Goal: Task Accomplishment & Management: Use online tool/utility

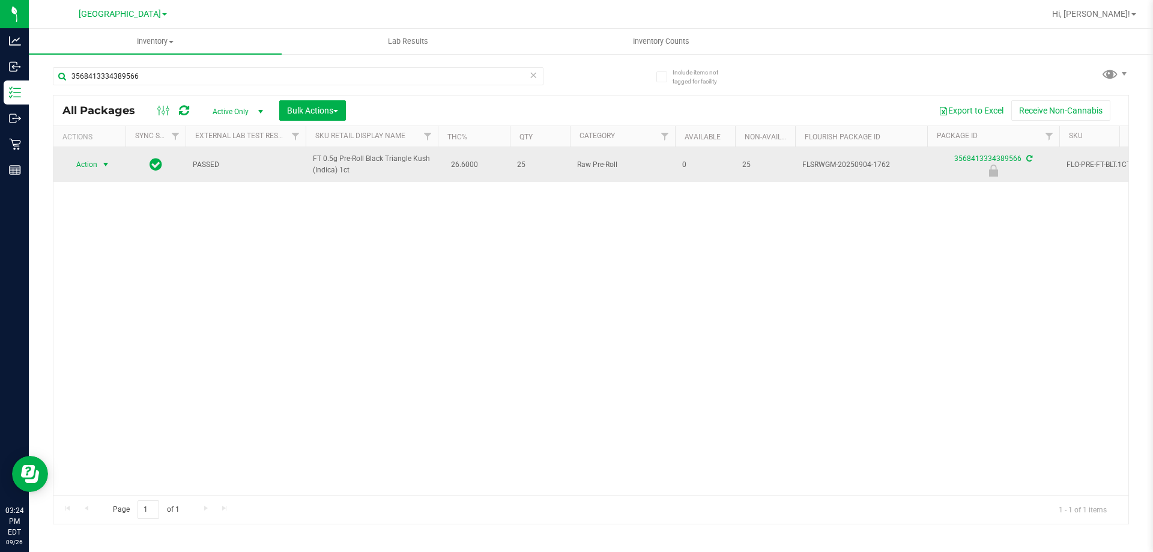
type input "3568413334389566"
click at [109, 161] on span "select" at bounding box center [106, 165] width 10 height 10
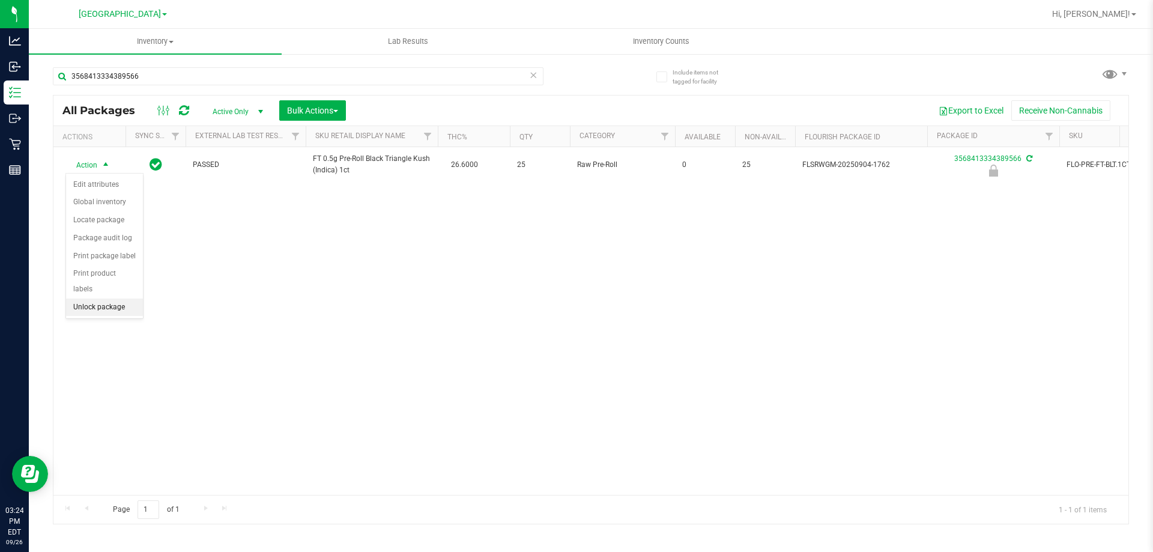
click at [131, 298] on li "Unlock package" at bounding box center [104, 307] width 77 height 18
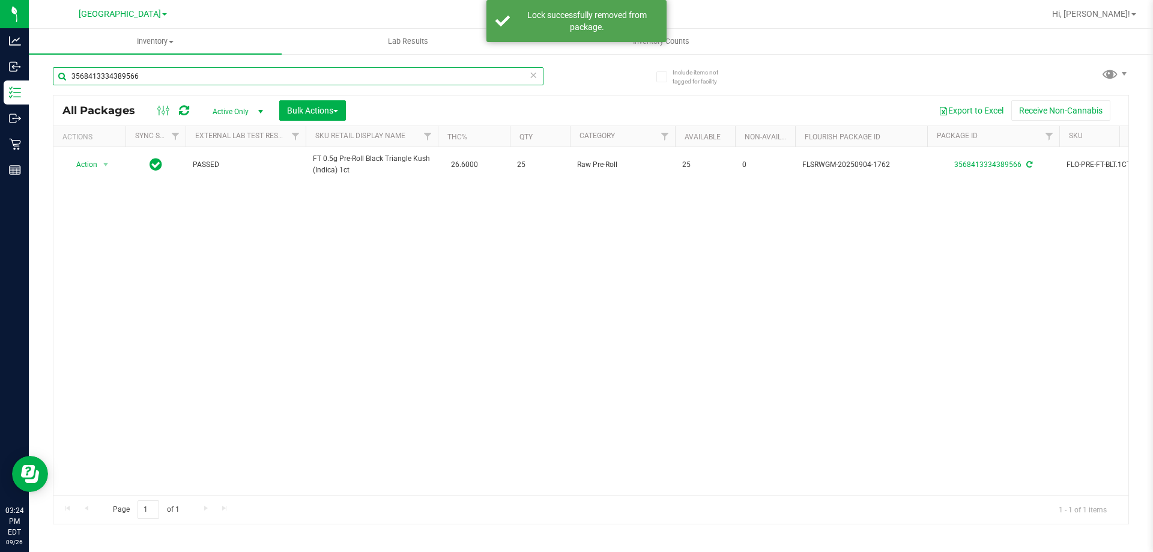
click at [144, 76] on input "3568413334389566" at bounding box center [298, 76] width 490 height 18
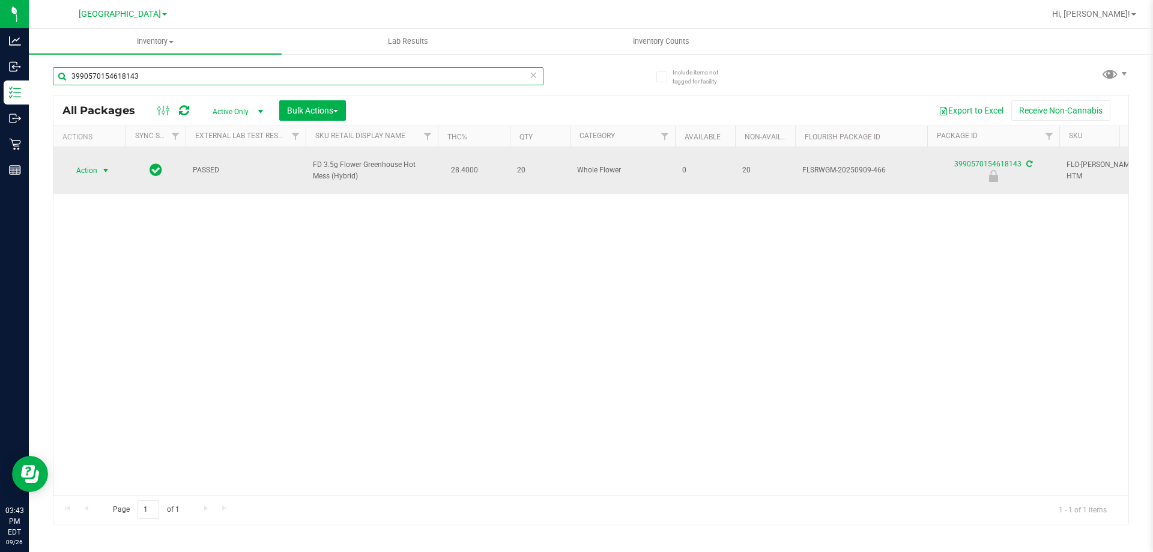
type input "3990570154618143"
click at [105, 166] on span "select" at bounding box center [106, 171] width 10 height 10
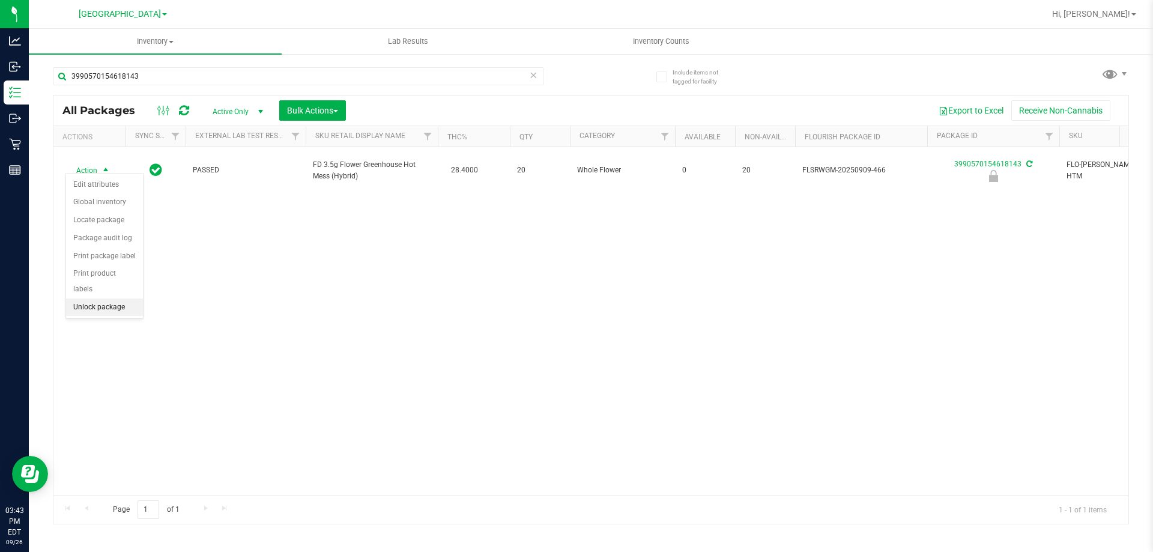
click at [112, 298] on li "Unlock package" at bounding box center [104, 307] width 77 height 18
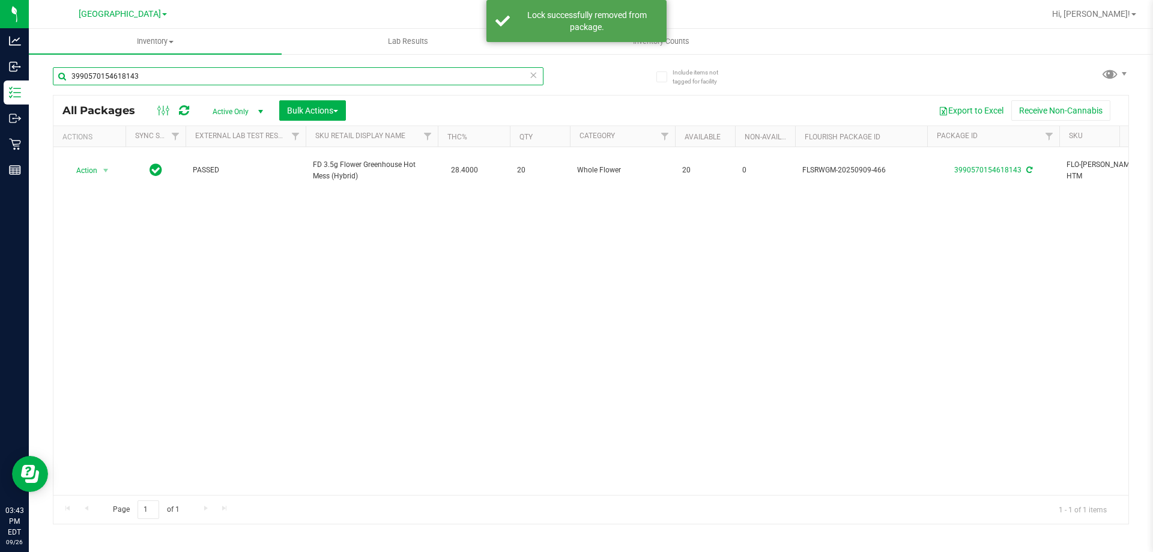
click at [154, 78] on input "3990570154618143" at bounding box center [298, 76] width 490 height 18
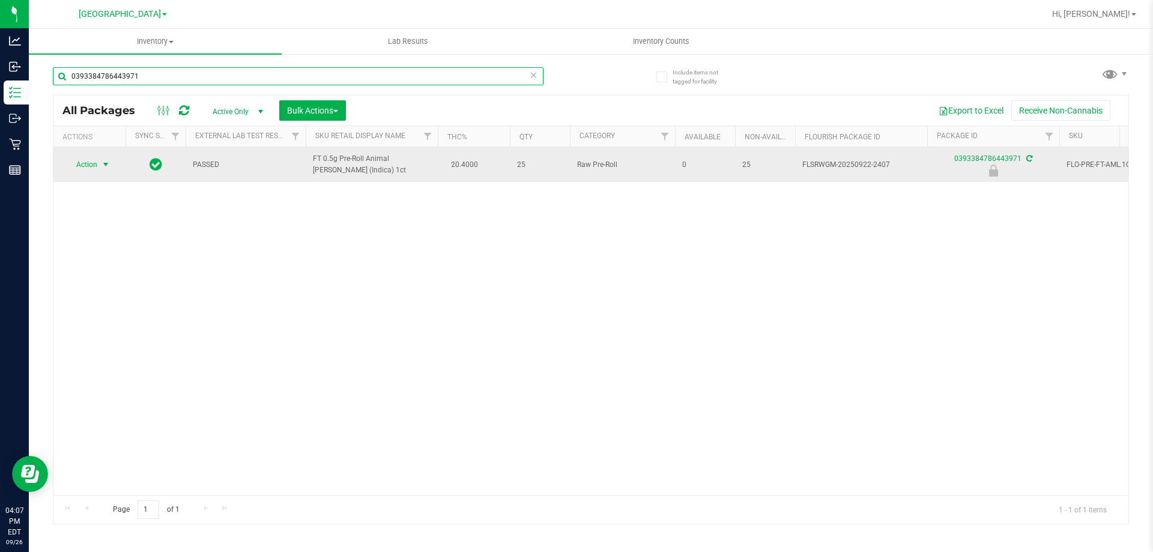
type input "0393384786443971"
click at [109, 164] on span "select" at bounding box center [106, 165] width 10 height 10
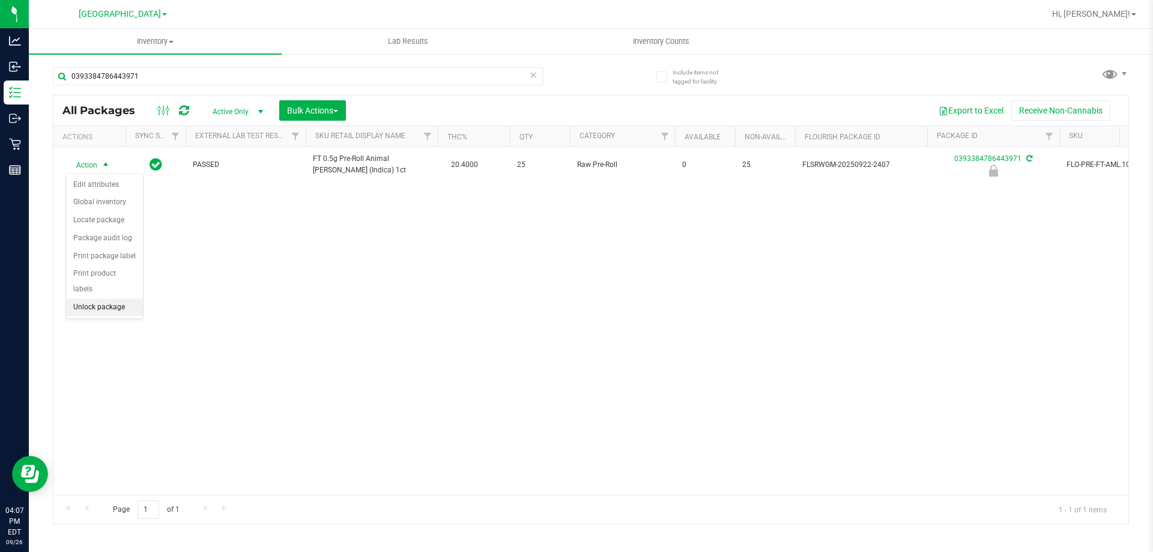
click at [122, 298] on li "Unlock package" at bounding box center [104, 307] width 77 height 18
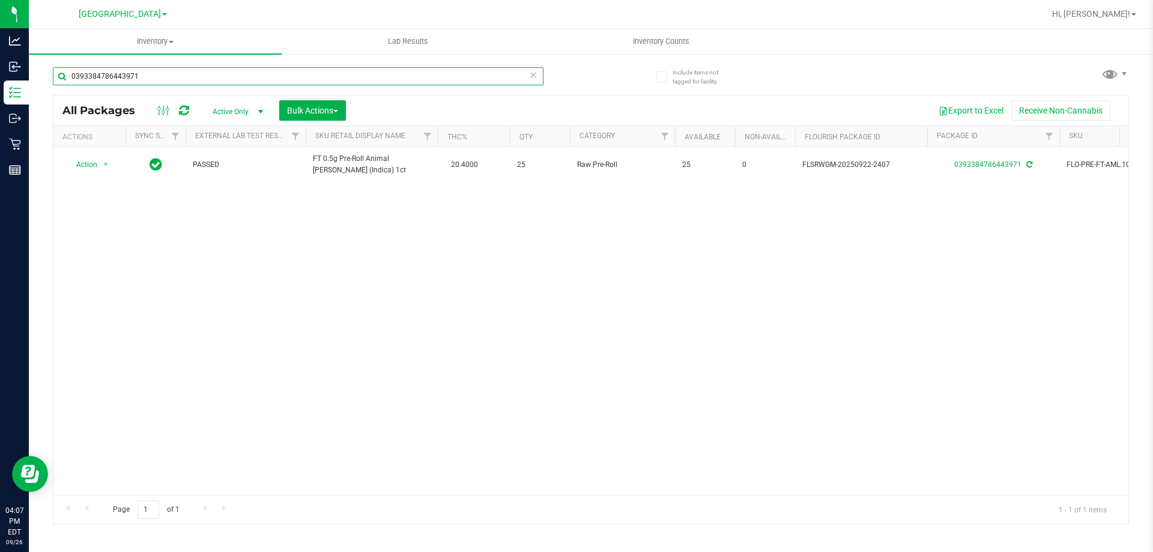
click at [151, 74] on input "0393384786443971" at bounding box center [298, 76] width 490 height 18
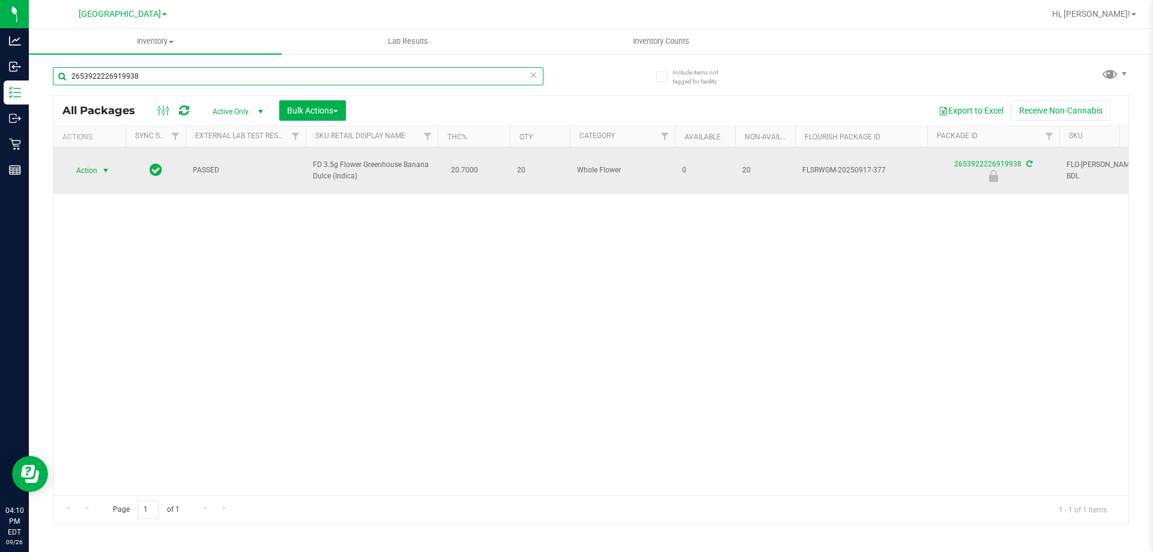
type input "2653922226919938"
click at [105, 162] on span "select" at bounding box center [105, 170] width 15 height 17
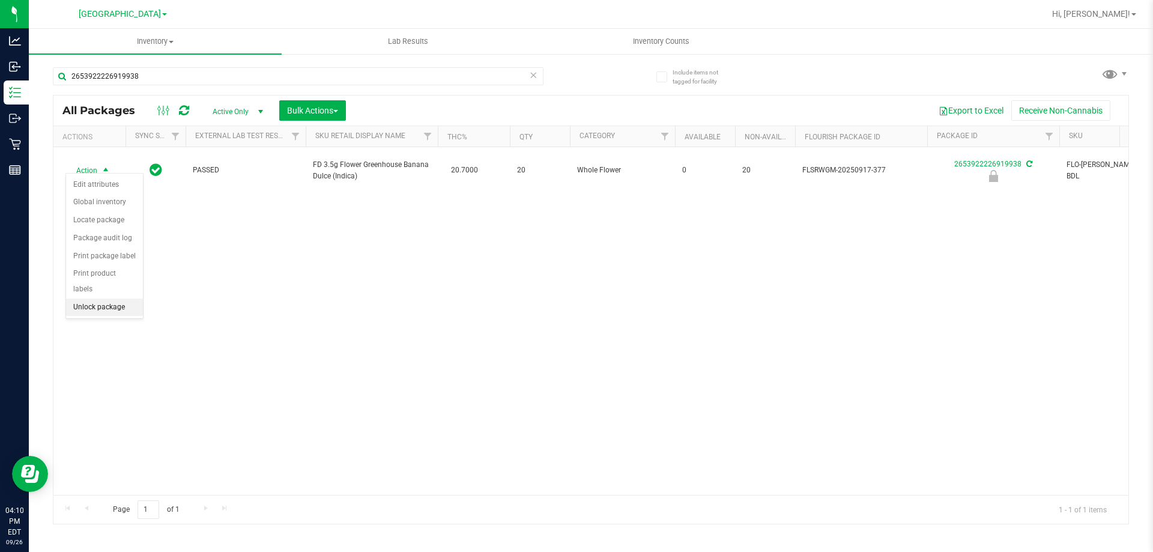
click at [104, 298] on li "Unlock package" at bounding box center [104, 307] width 77 height 18
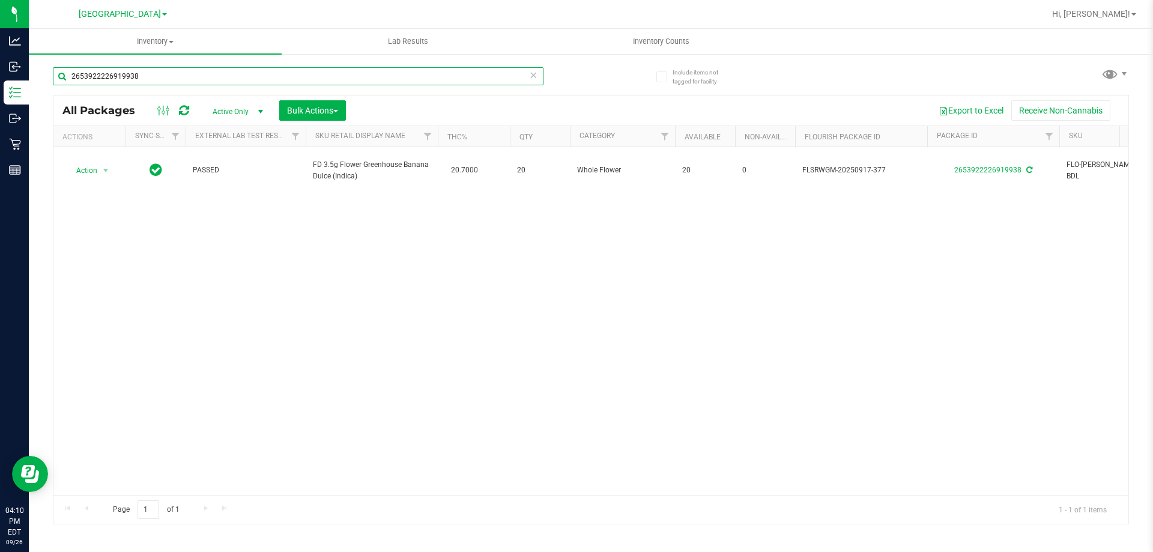
click at [142, 74] on input "2653922226919938" at bounding box center [298, 76] width 490 height 18
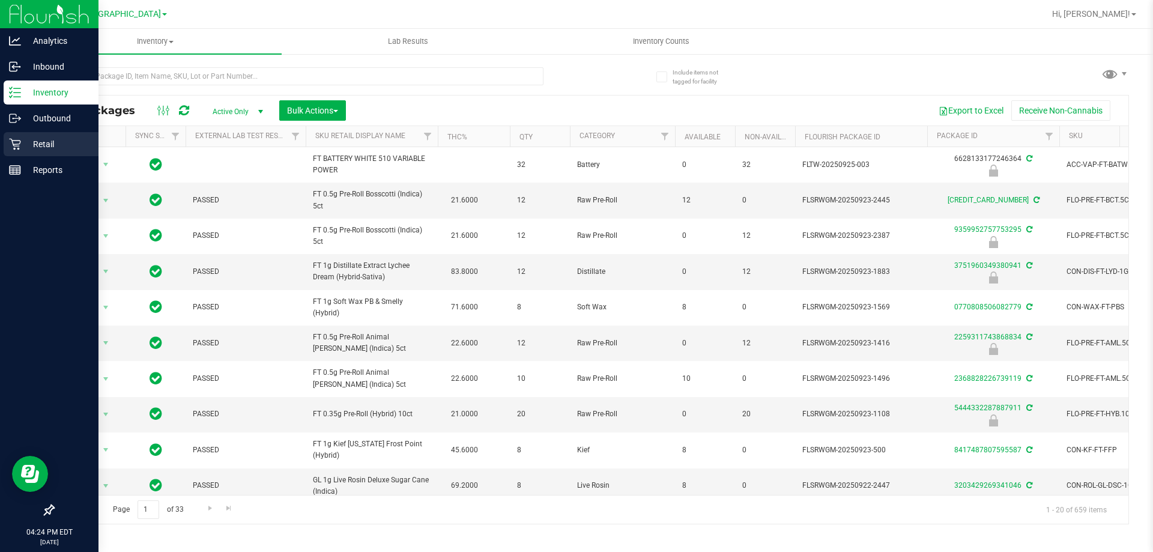
click at [15, 143] on icon at bounding box center [15, 144] width 12 height 12
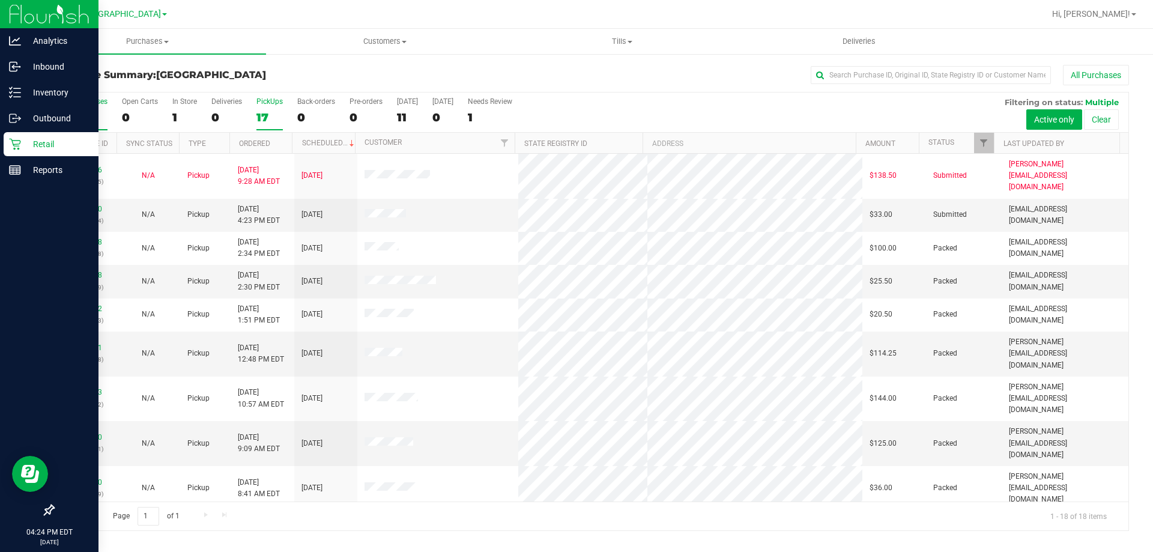
click at [265, 101] on div "PickUps" at bounding box center [269, 101] width 26 height 8
click at [0, 0] on input "PickUps 17" at bounding box center [0, 0] width 0 height 0
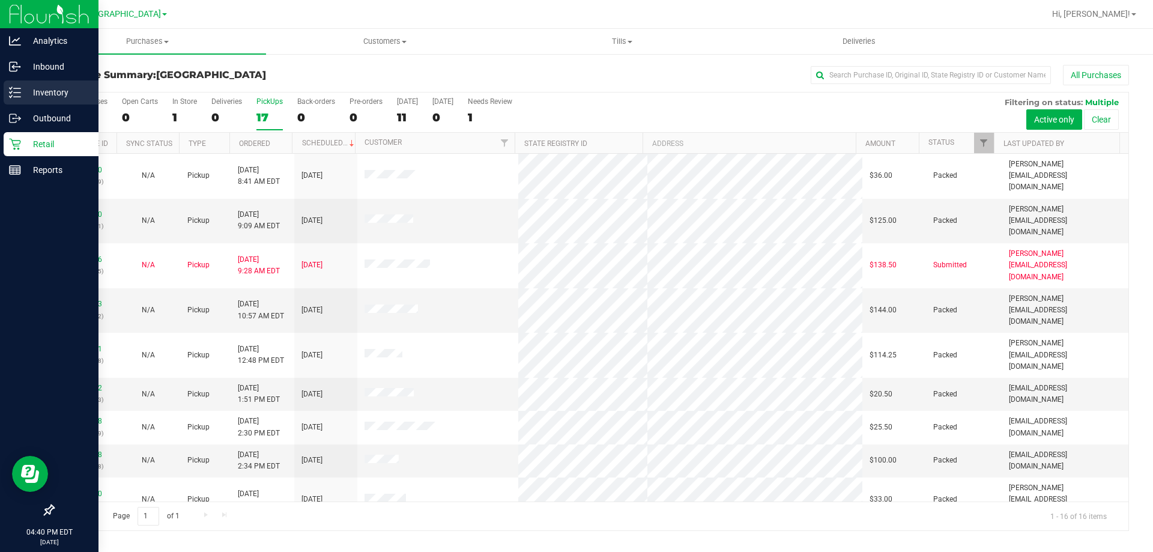
click at [39, 92] on p "Inventory" at bounding box center [57, 92] width 72 height 14
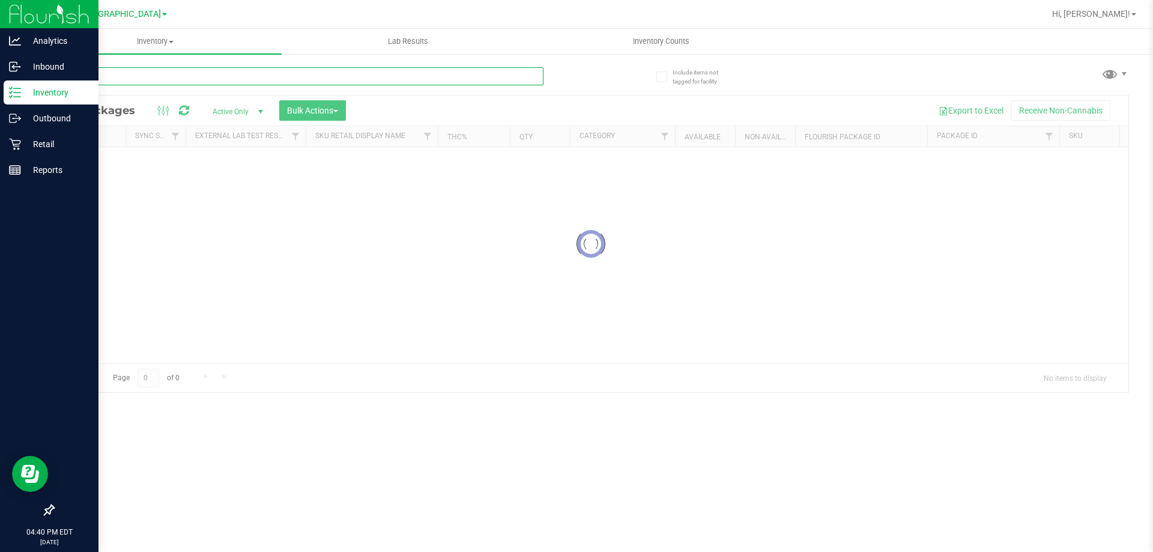
click at [137, 80] on input "text" at bounding box center [298, 76] width 490 height 18
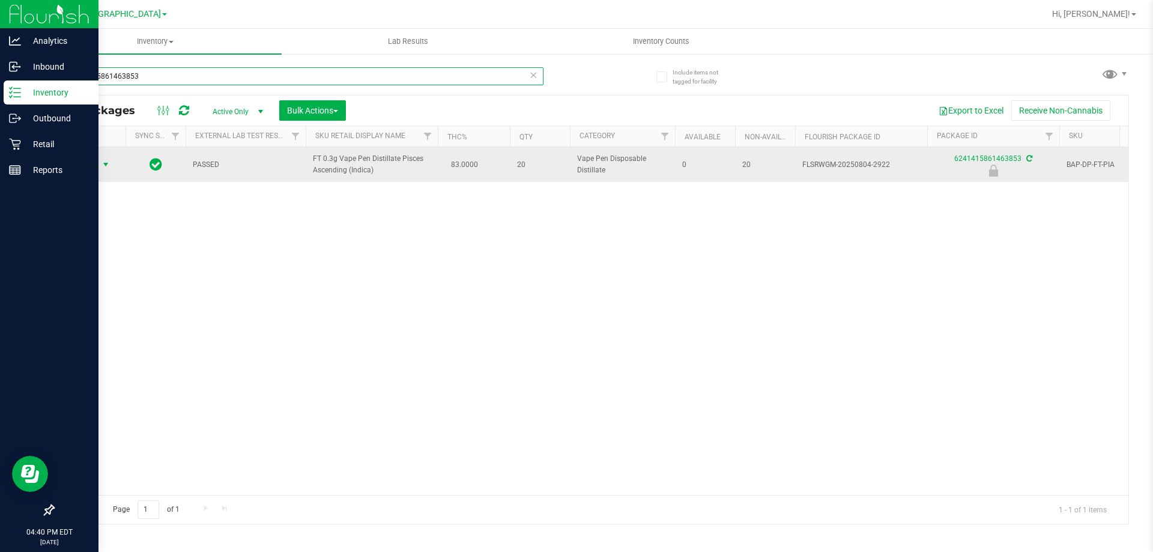
type input "6241415861463853"
click at [100, 160] on span "select" at bounding box center [105, 164] width 15 height 17
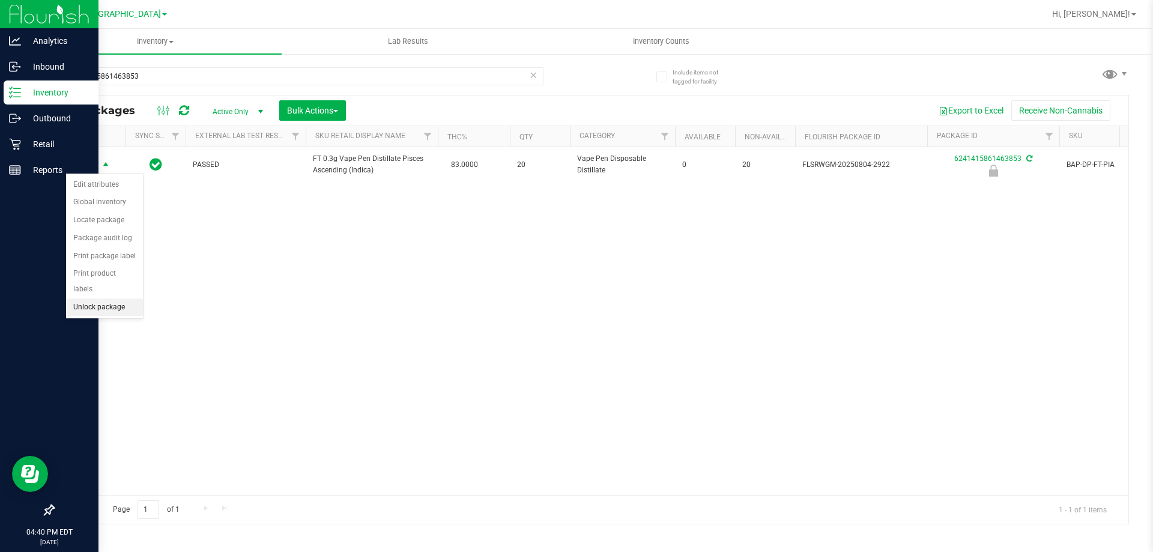
click at [106, 298] on li "Unlock package" at bounding box center [104, 307] width 77 height 18
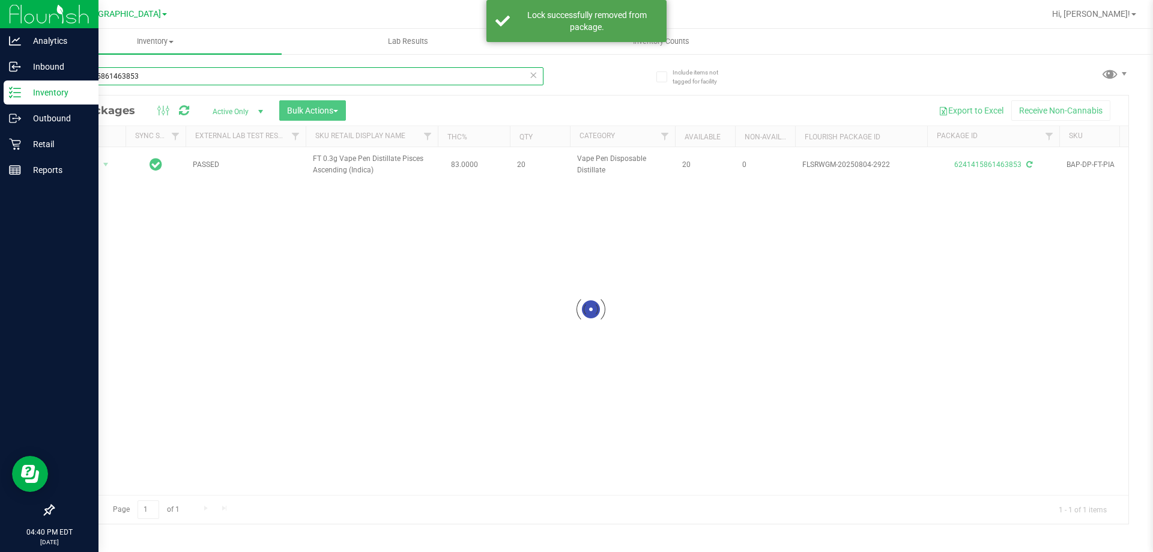
click at [150, 79] on input "6241415861463853" at bounding box center [298, 76] width 490 height 18
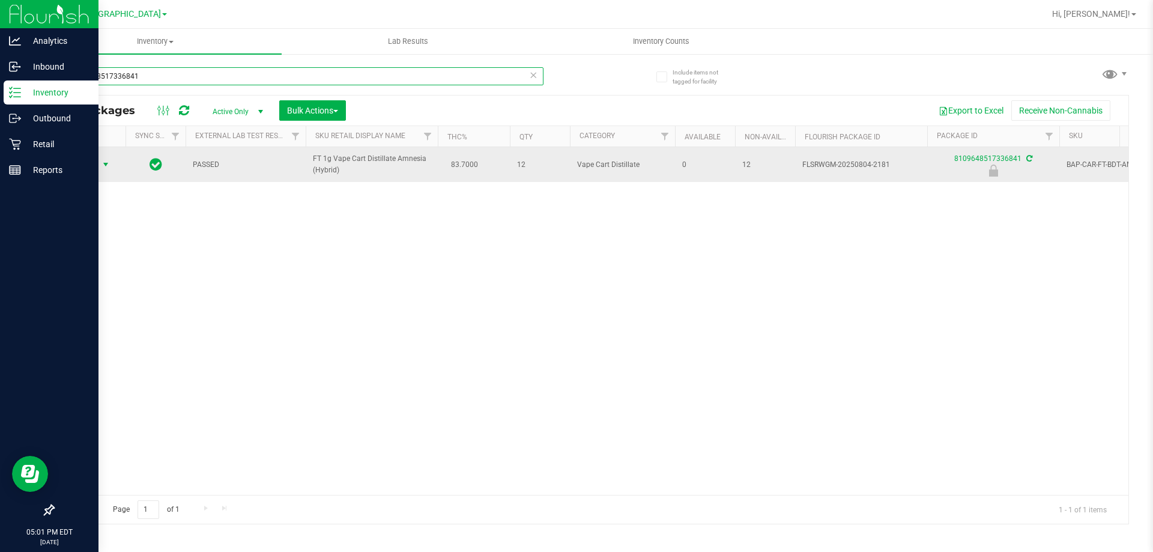
type input "8109648517336841"
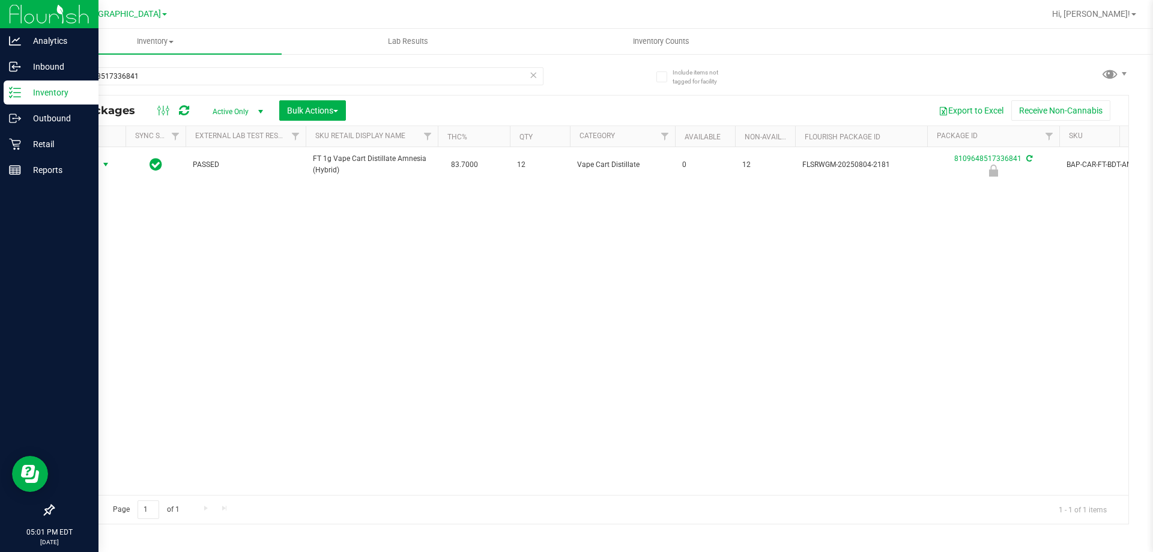
drag, startPoint x: 106, startPoint y: 161, endPoint x: 106, endPoint y: 180, distance: 18.6
click at [106, 163] on span "select" at bounding box center [106, 165] width 10 height 10
click at [126, 298] on li "Unlock package" at bounding box center [104, 307] width 77 height 18
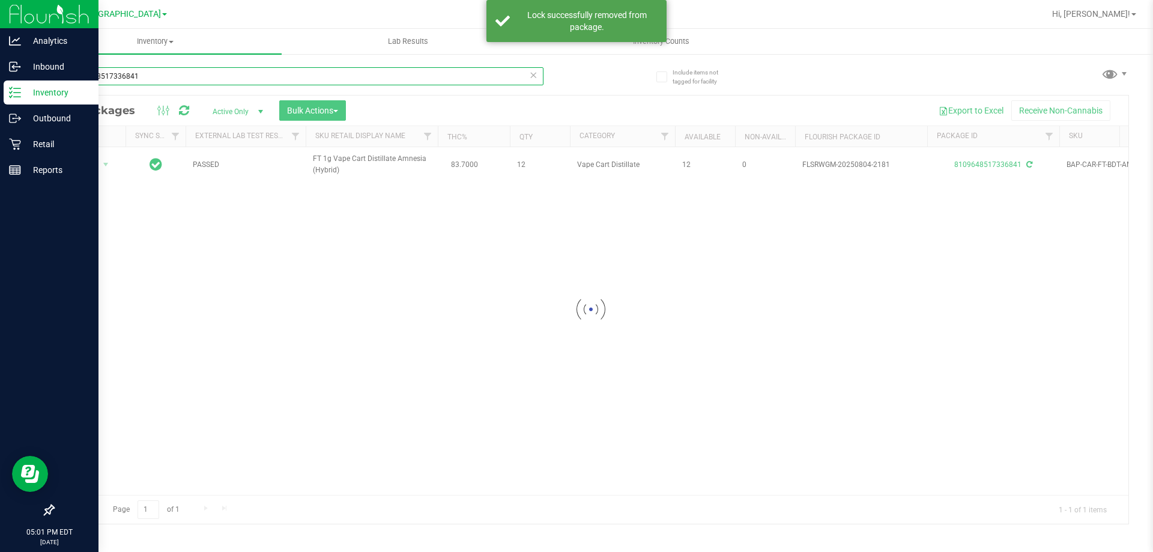
click at [156, 76] on input "8109648517336841" at bounding box center [298, 76] width 490 height 18
